Goal: Information Seeking & Learning: Find specific fact

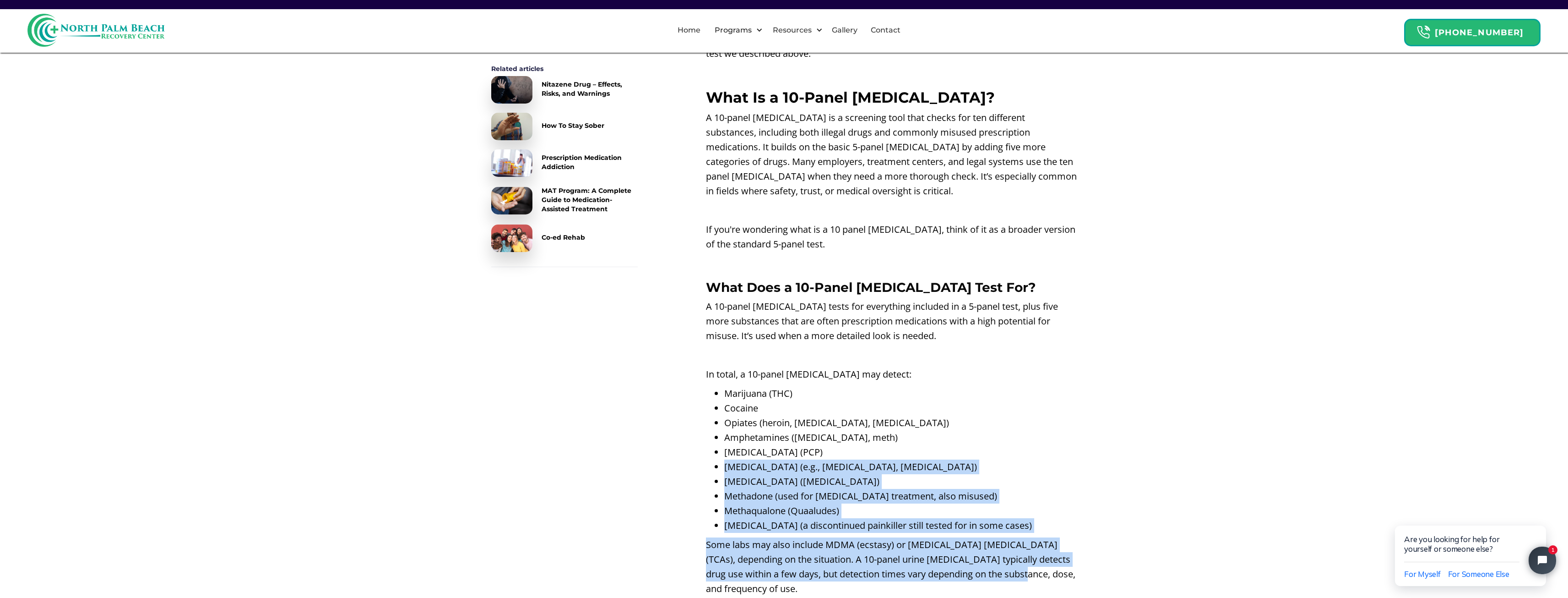
scroll to position [1465, 0]
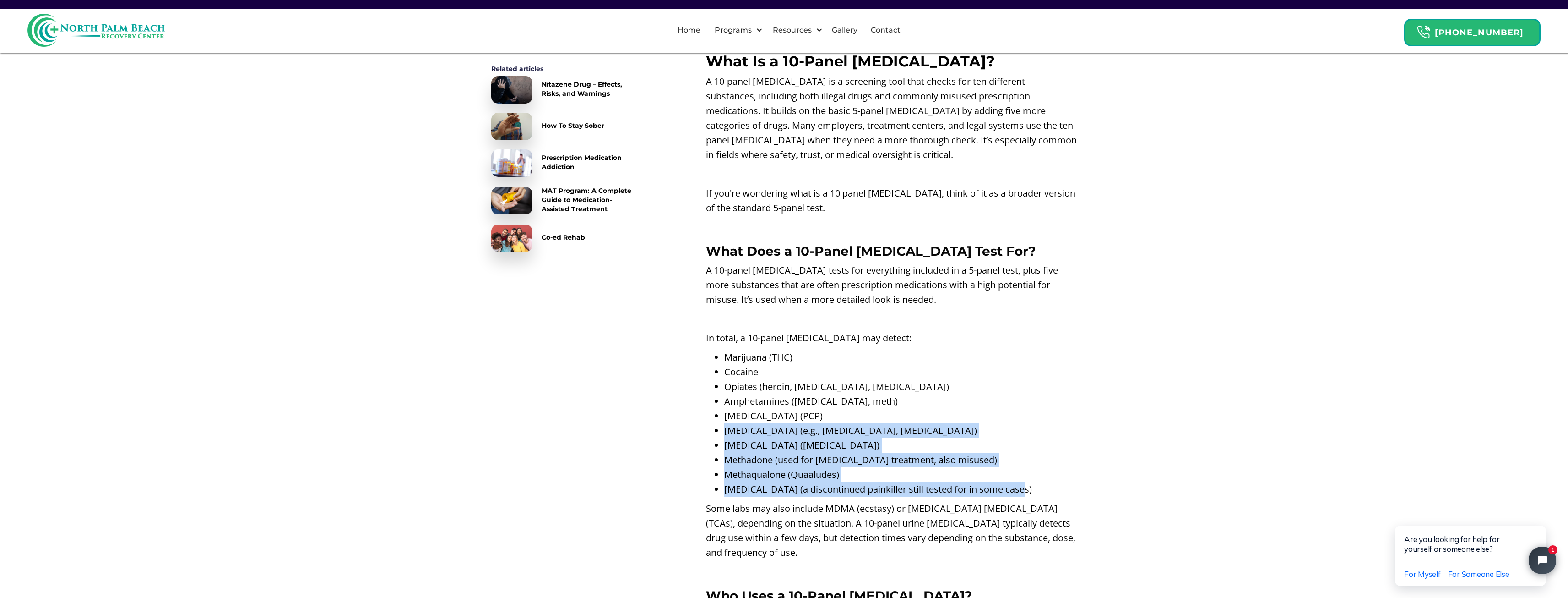
drag, startPoint x: 725, startPoint y: 529, endPoint x: 1036, endPoint y: 505, distance: 311.9
click at [1036, 496] on ul "Marijuana (THC) Cocaine Opiates (heroin, [MEDICAL_DATA], [MEDICAL_DATA]) Amphet…" at bounding box center [892, 423] width 371 height 147
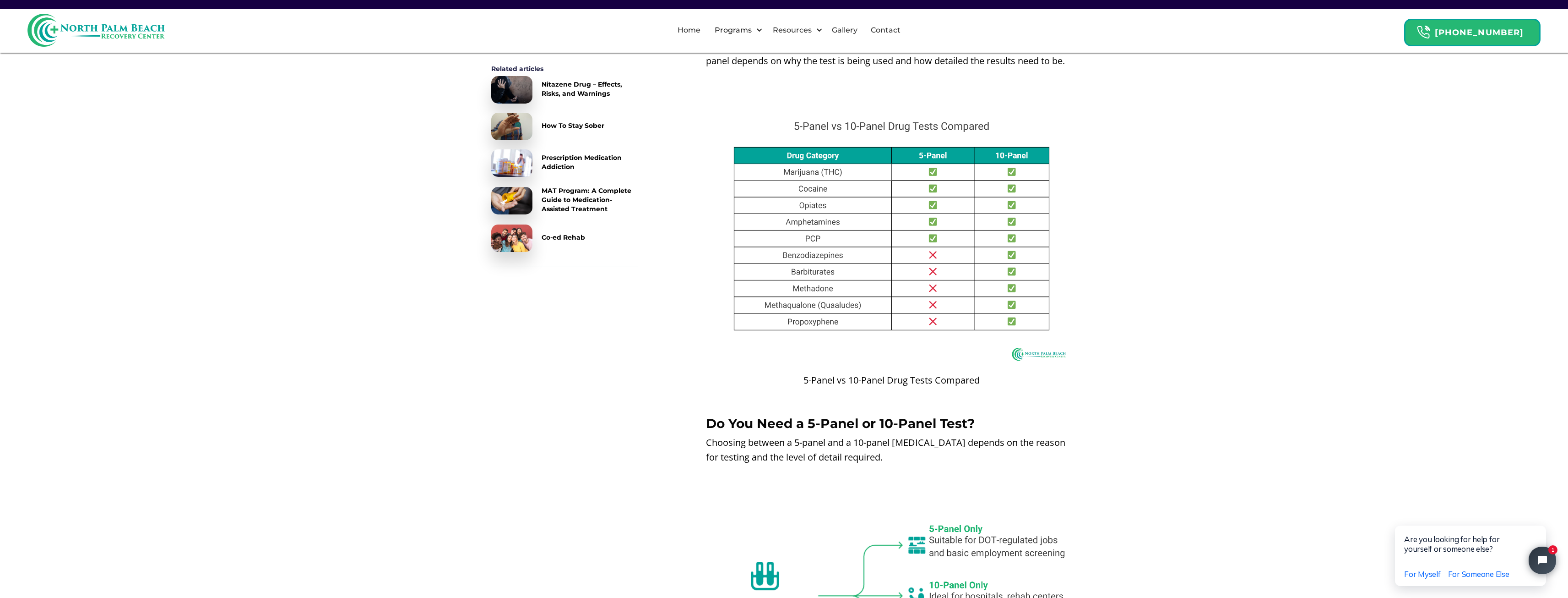
scroll to position [2335, 0]
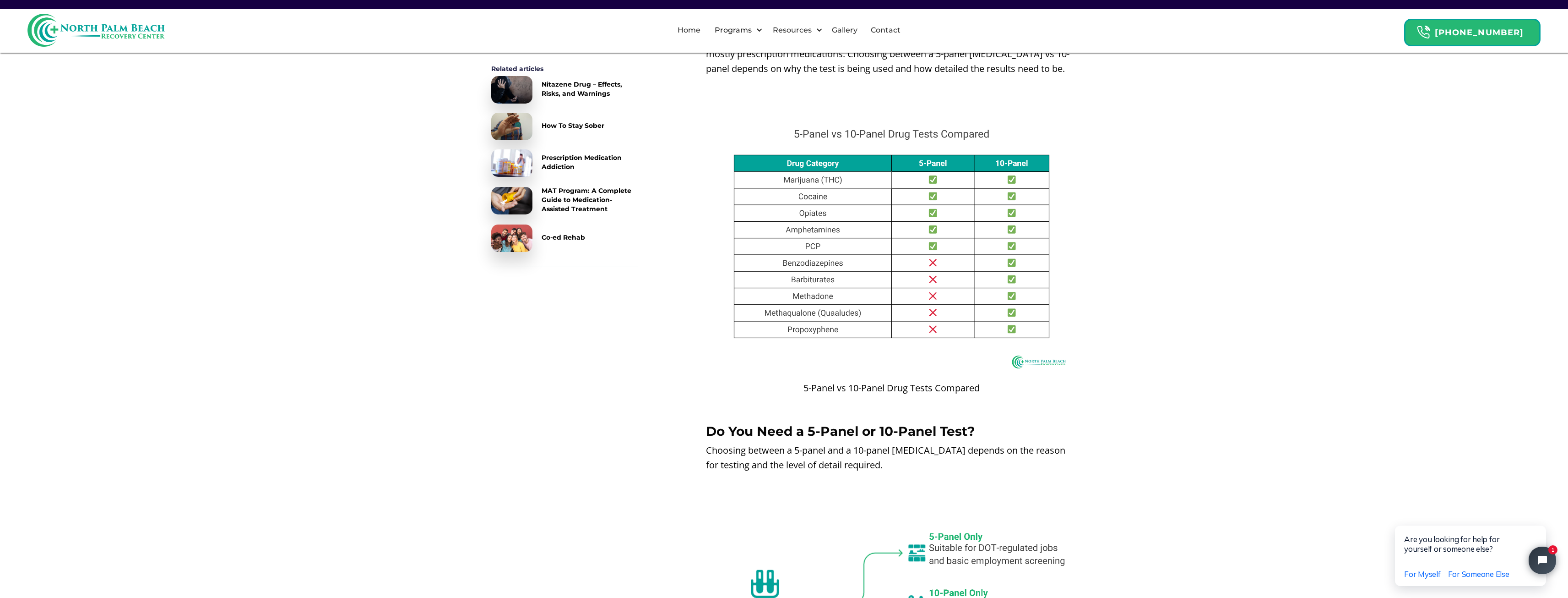
click at [797, 278] on img at bounding box center [892, 239] width 371 height 278
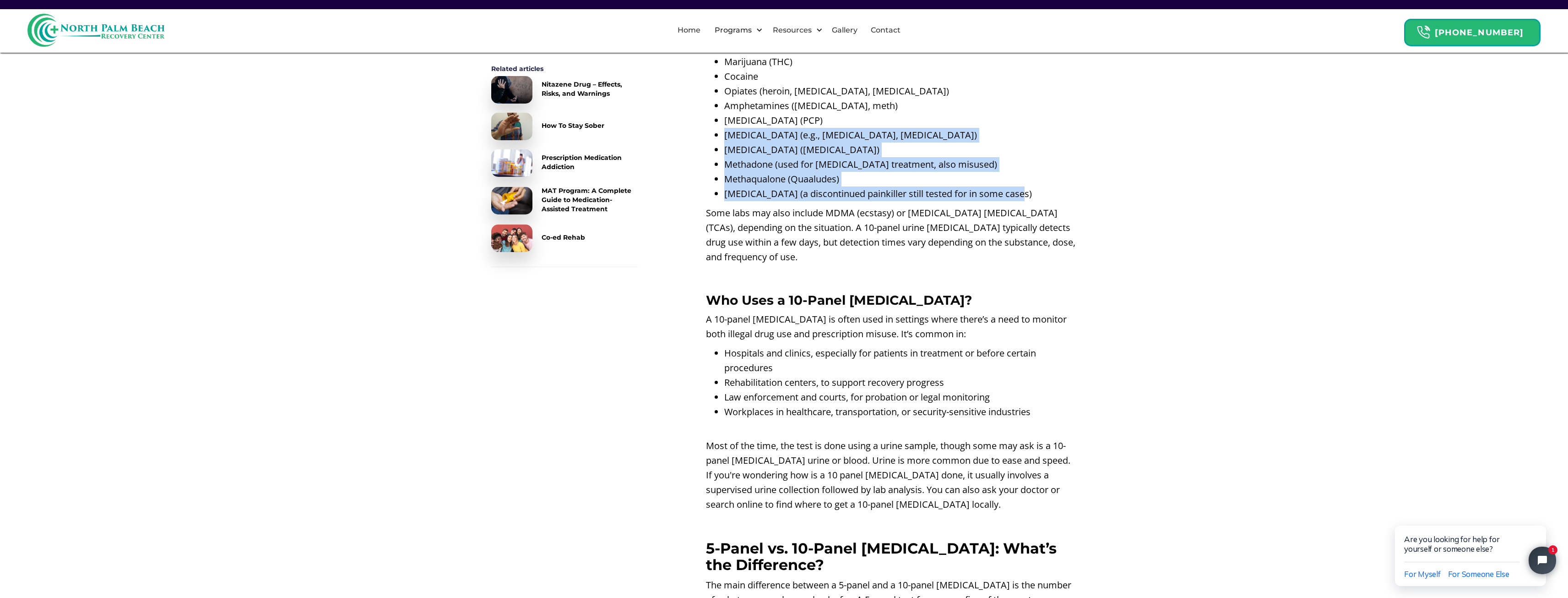
scroll to position [1739, 0]
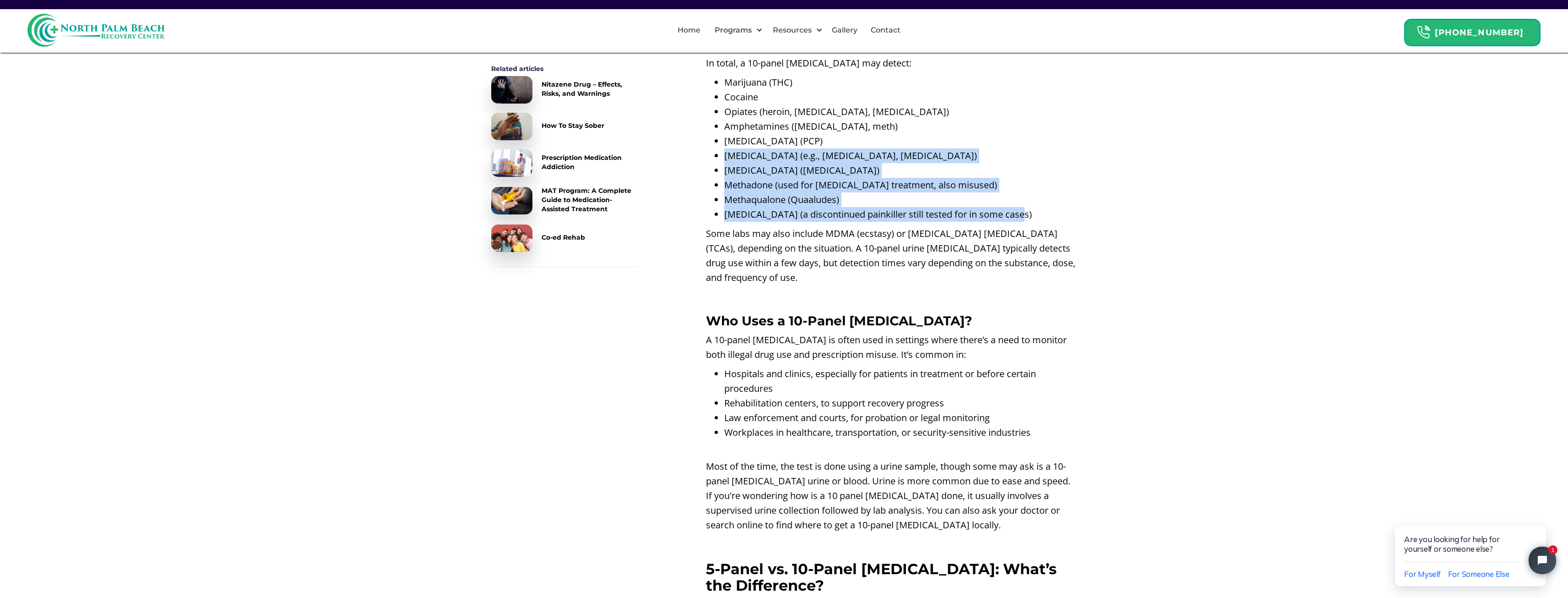
click at [793, 163] on li "[MEDICAL_DATA] (e.g., [MEDICAL_DATA], [MEDICAL_DATA])" at bounding box center [901, 156] width 353 height 15
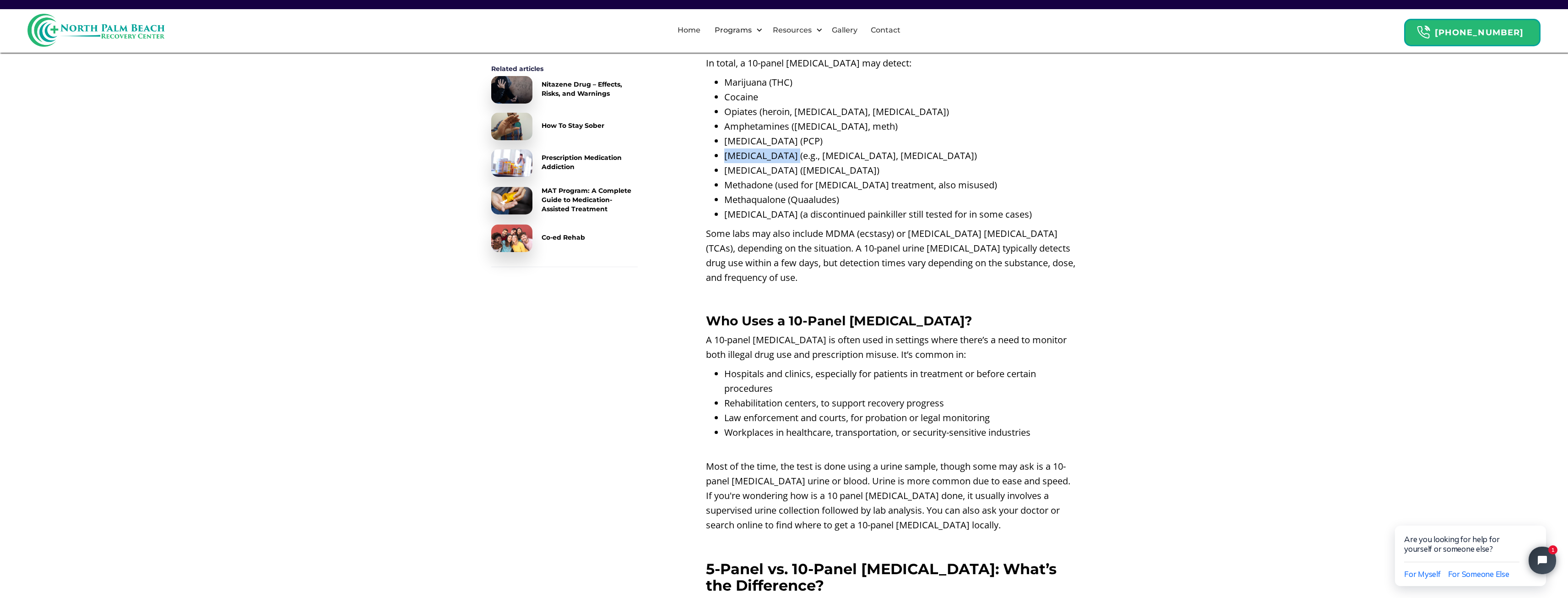
drag, startPoint x: 796, startPoint y: 172, endPoint x: 724, endPoint y: 167, distance: 72.2
click at [724, 163] on li "[MEDICAL_DATA] (e.g., [MEDICAL_DATA], [MEDICAL_DATA])" at bounding box center [901, 156] width 353 height 15
copy li "[MEDICAL_DATA]"
drag, startPoint x: 723, startPoint y: 185, endPoint x: 776, endPoint y: 184, distance: 53.0
click at [776, 184] on ul "Marijuana (THC) Cocaine Opiates (heroin, [MEDICAL_DATA], [MEDICAL_DATA]) Amphet…" at bounding box center [892, 148] width 371 height 147
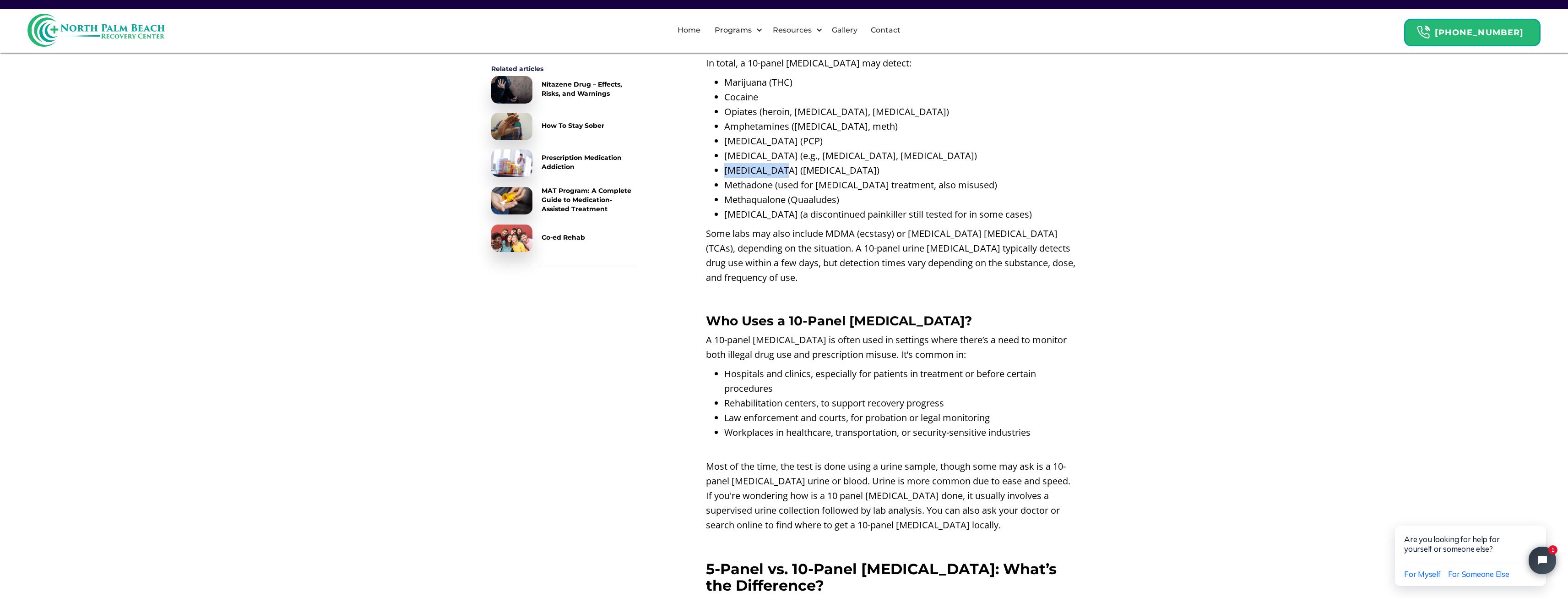
copy li "[MEDICAL_DATA]"
drag, startPoint x: 732, startPoint y: 203, endPoint x: 774, endPoint y: 204, distance: 42.0
click at [774, 192] on li "Methadone (used for [MEDICAL_DATA] treatment, also misused)" at bounding box center [901, 185] width 353 height 15
drag, startPoint x: 729, startPoint y: 213, endPoint x: 782, endPoint y: 213, distance: 53.0
click at [782, 207] on li "Methaqualone (Quaaludes)" at bounding box center [901, 200] width 353 height 15
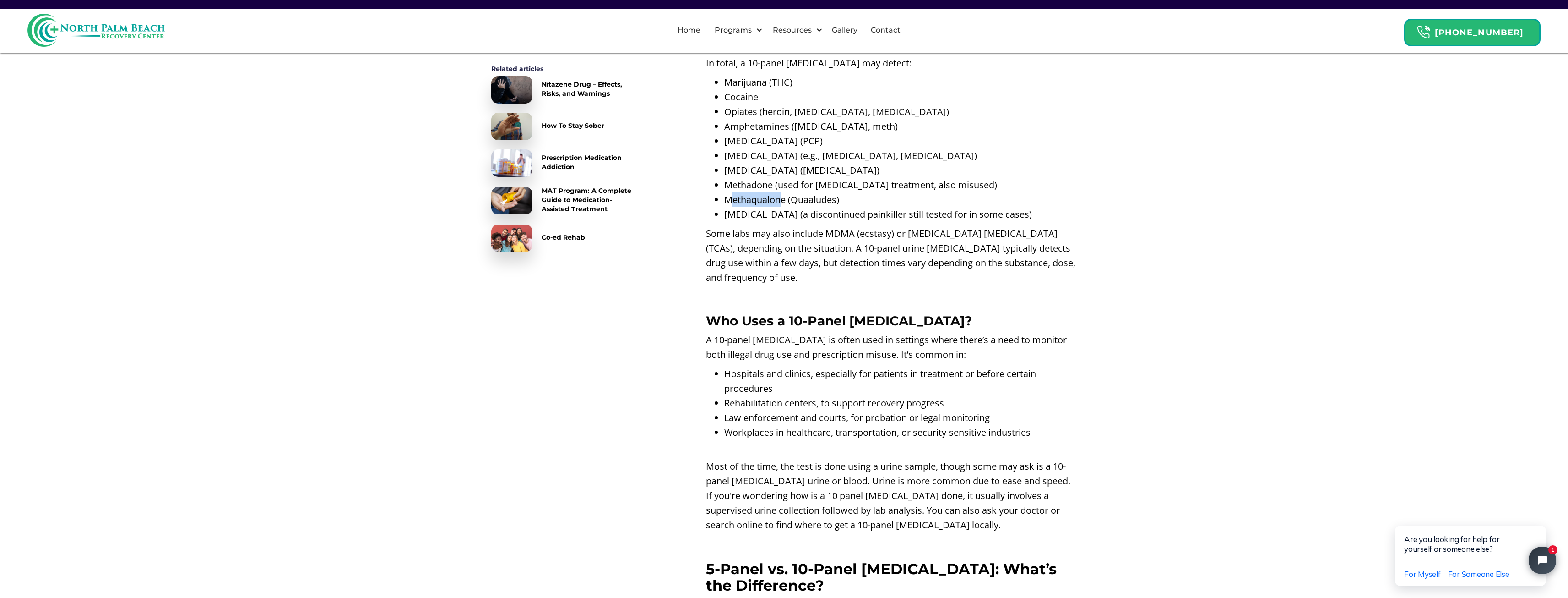
click at [741, 207] on li "Methaqualone (Quaaludes)" at bounding box center [901, 200] width 353 height 15
drag, startPoint x: 728, startPoint y: 215, endPoint x: 786, endPoint y: 219, distance: 58.1
click at [786, 207] on li "Methaqualone (Quaaludes)" at bounding box center [901, 200] width 353 height 15
copy li "Methaqualone"
click at [800, 222] on li "[MEDICAL_DATA] (a discontinued painkiller still tested for in some cases)" at bounding box center [901, 214] width 353 height 15
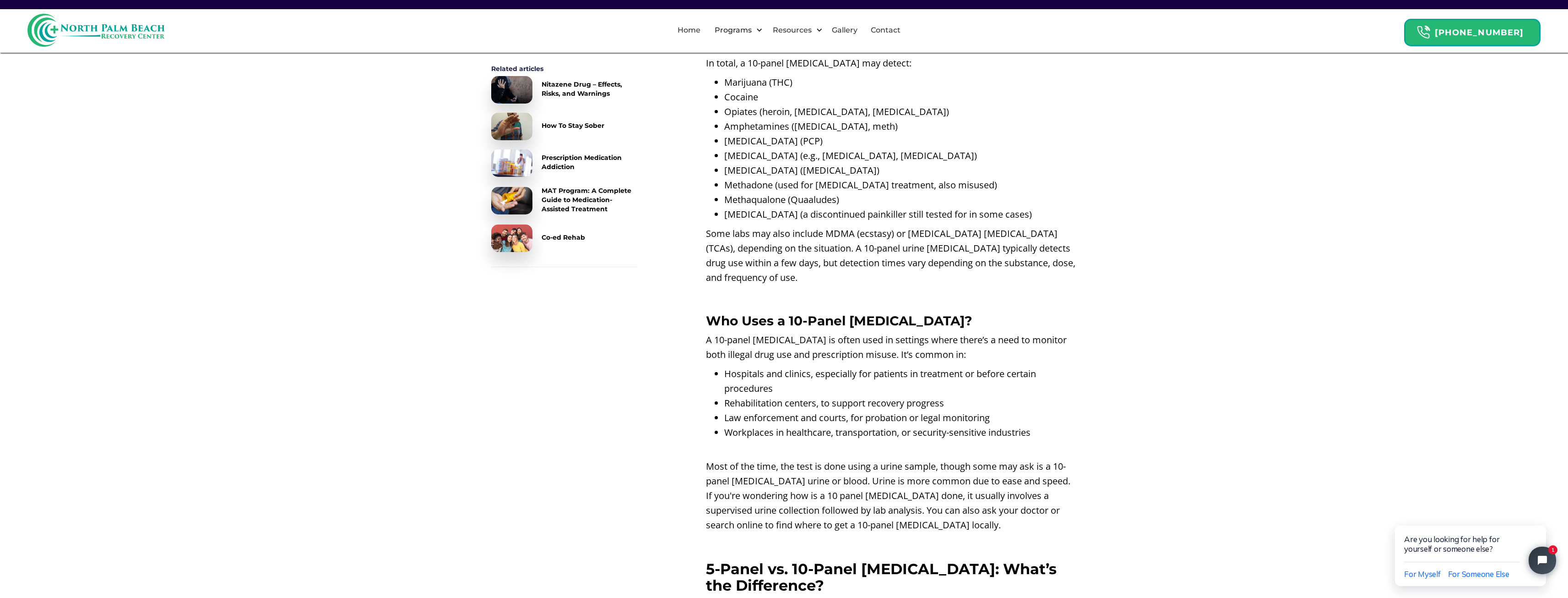
scroll to position [1510, 0]
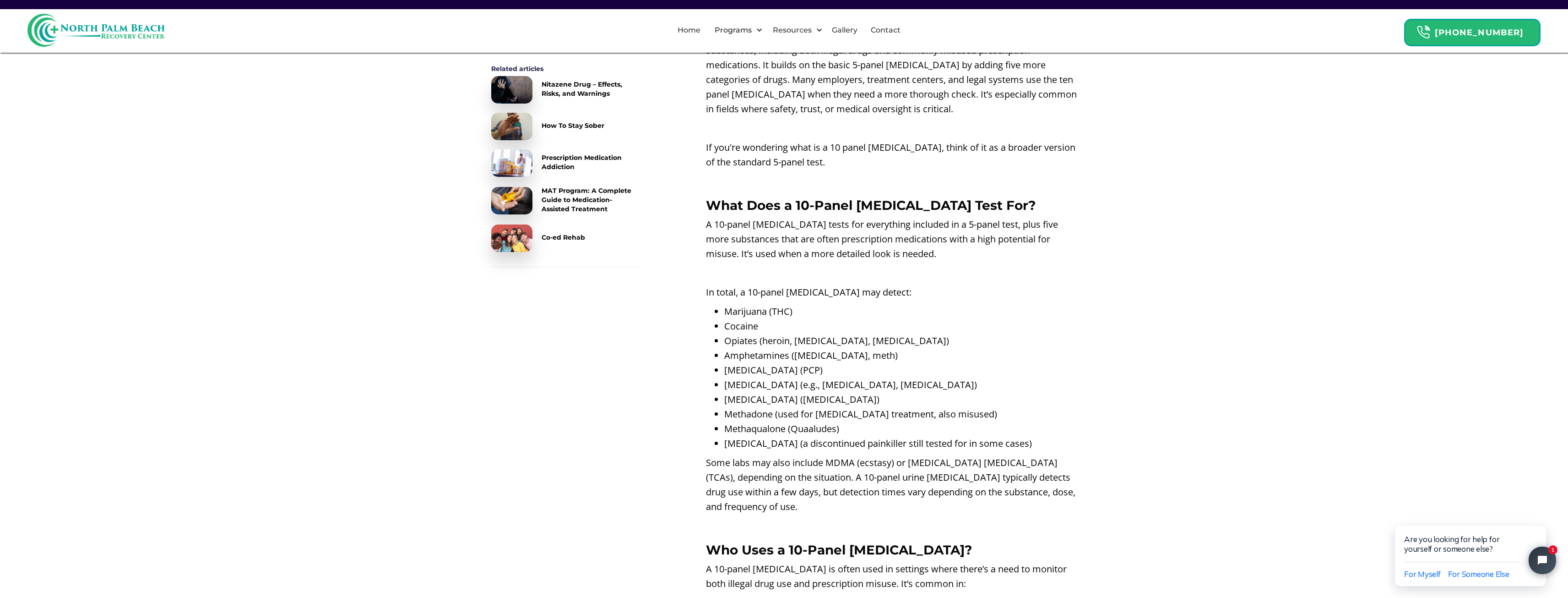
drag, startPoint x: 735, startPoint y: 382, endPoint x: 707, endPoint y: 404, distance: 35.6
click at [734, 378] on li "[MEDICAL_DATA] (PCP)" at bounding box center [901, 370] width 353 height 15
drag, startPoint x: 719, startPoint y: 398, endPoint x: 799, endPoint y: 406, distance: 80.4
click at [799, 406] on ul "Marijuana (THC) Cocaine Opiates (heroin, [MEDICAL_DATA], [MEDICAL_DATA]) Amphet…" at bounding box center [892, 377] width 371 height 147
copy li "[MEDICAL_DATA]"
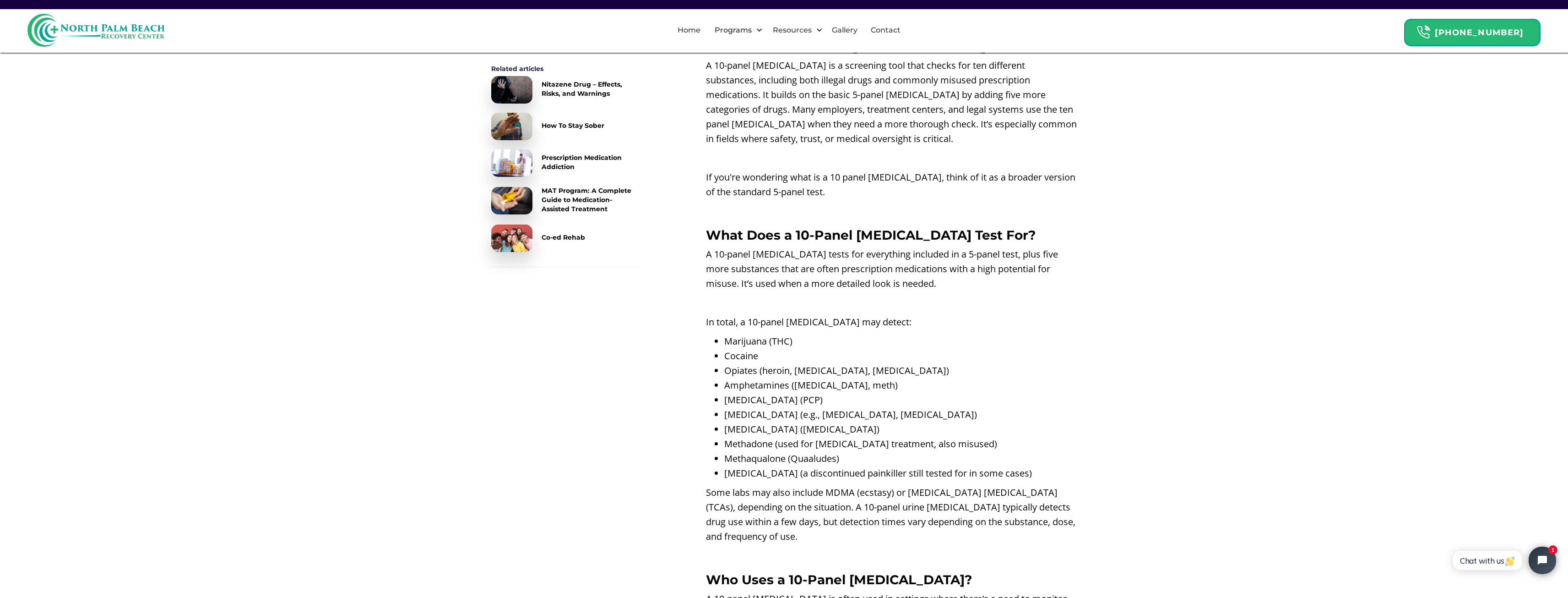
scroll to position [1465, 0]
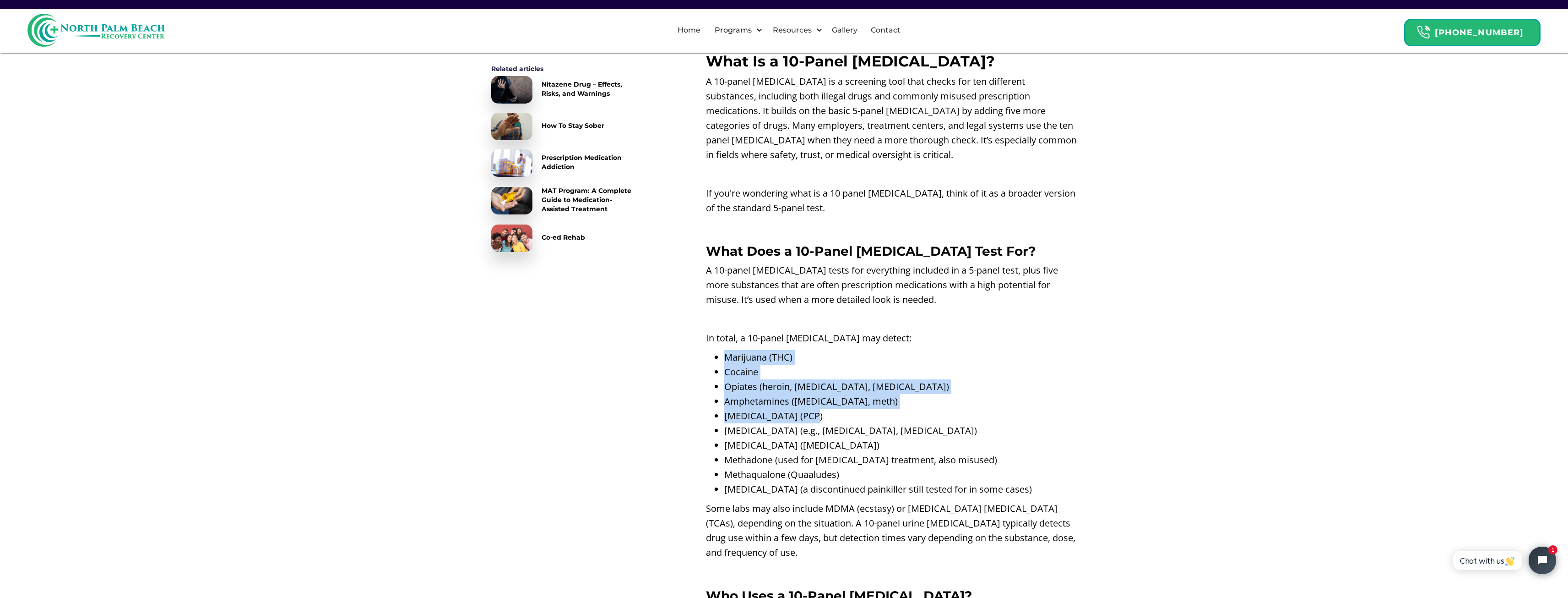
drag, startPoint x: 807, startPoint y: 434, endPoint x: 713, endPoint y: 377, distance: 109.9
click at [713, 377] on ul "Marijuana (THC) Cocaine Opiates (heroin, [MEDICAL_DATA], [MEDICAL_DATA]) Amphet…" at bounding box center [892, 423] width 371 height 147
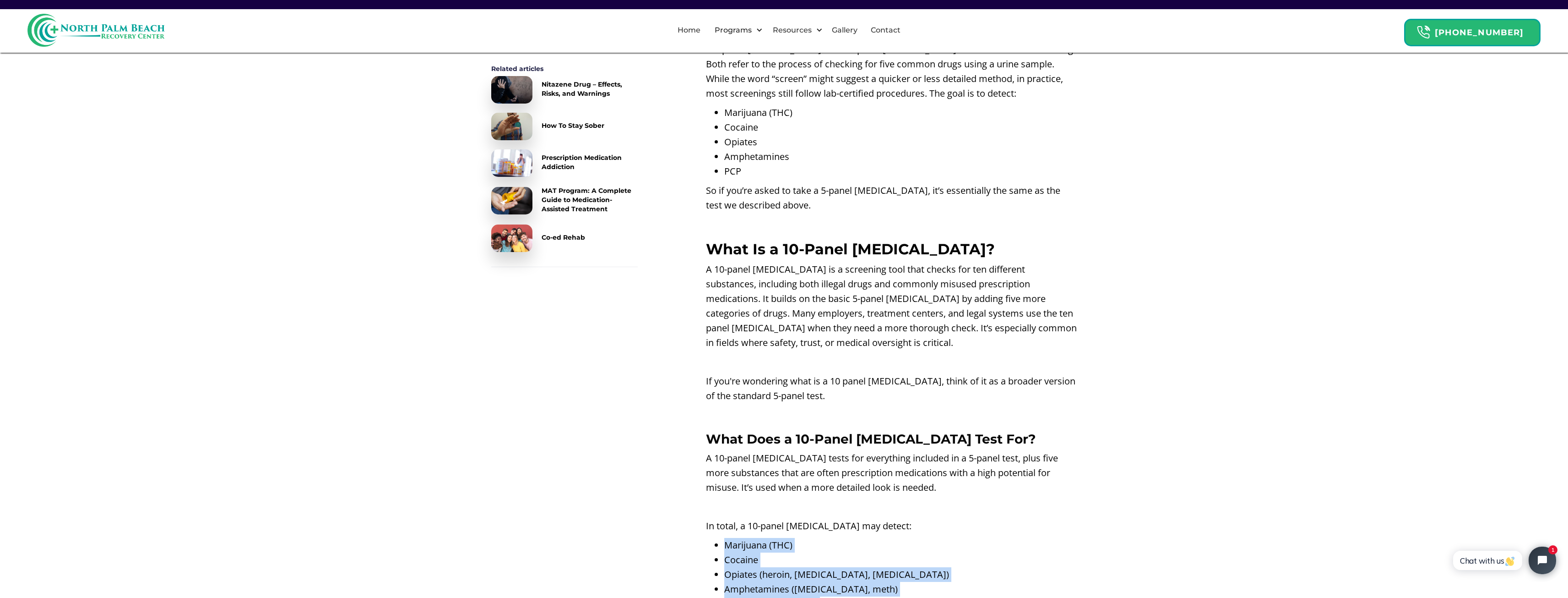
scroll to position [1189, 0]
